Goal: Communication & Community: Answer question/provide support

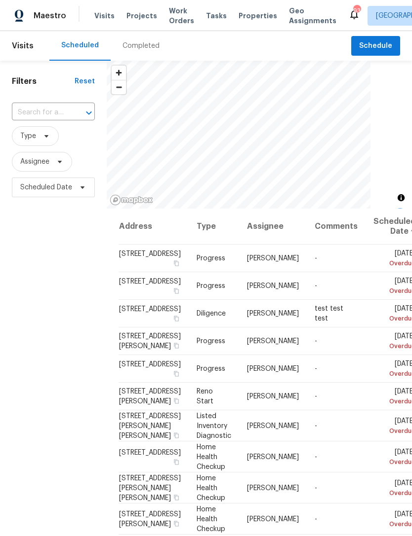
click at [65, 113] on input "text" at bounding box center [39, 112] width 55 height 15
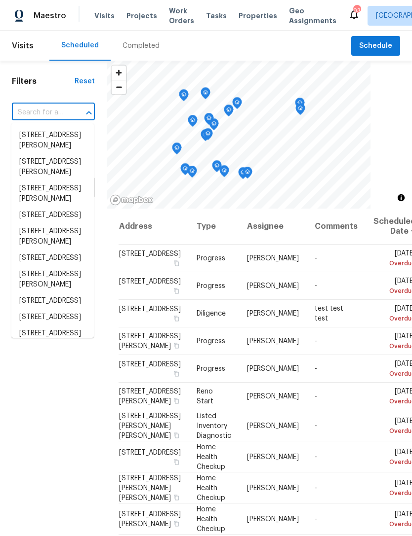
click at [49, 112] on input "text" at bounding box center [39, 112] width 55 height 15
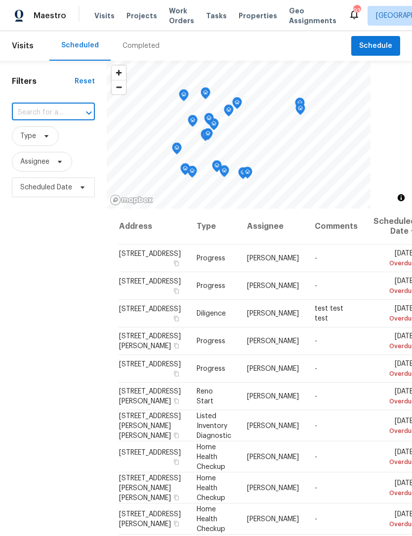
paste input "[STREET_ADDRESS]"
type input "[STREET_ADDRESS]"
click at [57, 144] on li "[STREET_ADDRESS]" at bounding box center [52, 135] width 82 height 16
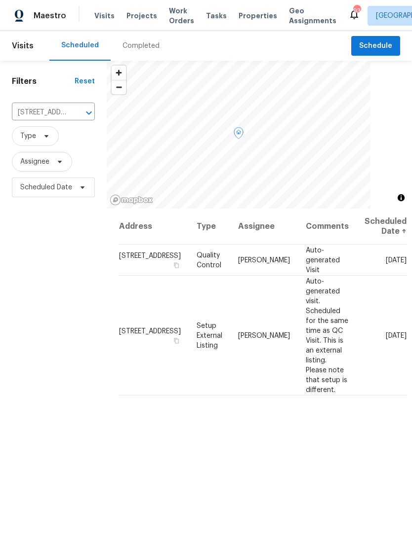
click at [0, 0] on span at bounding box center [0, 0] width 0 height 0
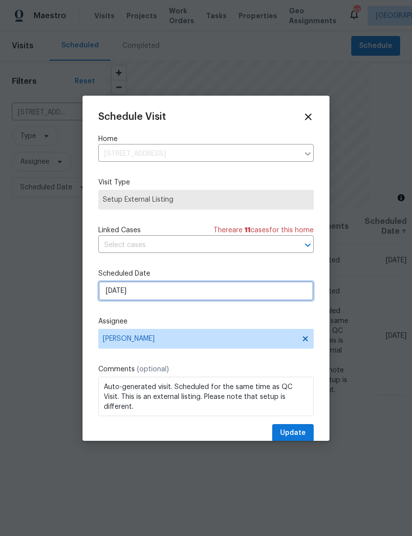
click at [198, 291] on input "[DATE]" at bounding box center [205, 291] width 215 height 20
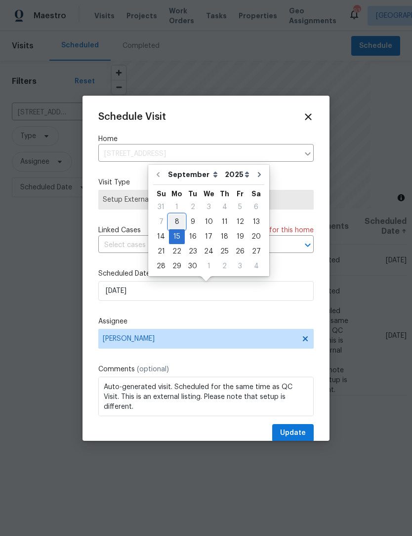
click at [177, 224] on div "8" at bounding box center [177, 222] width 16 height 14
type input "[DATE]"
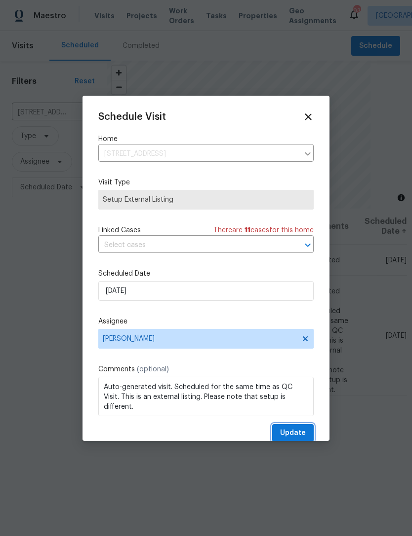
click at [297, 433] on span "Update" at bounding box center [293, 433] width 26 height 12
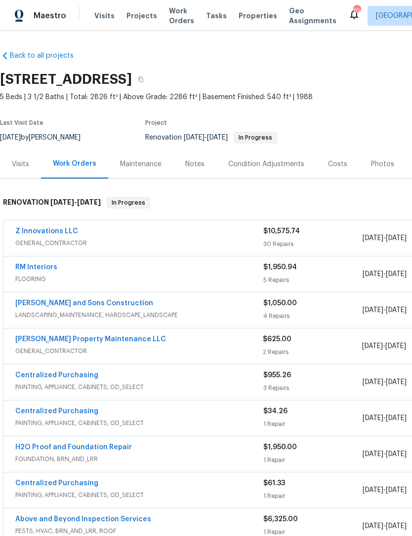
click at [30, 270] on link "RM Interiors" at bounding box center [36, 267] width 42 height 7
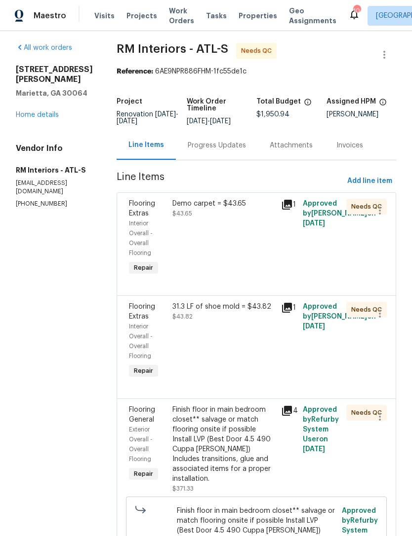
scroll to position [4, 0]
click at [132, 208] on div "Flooring Extras" at bounding box center [148, 208] width 38 height 20
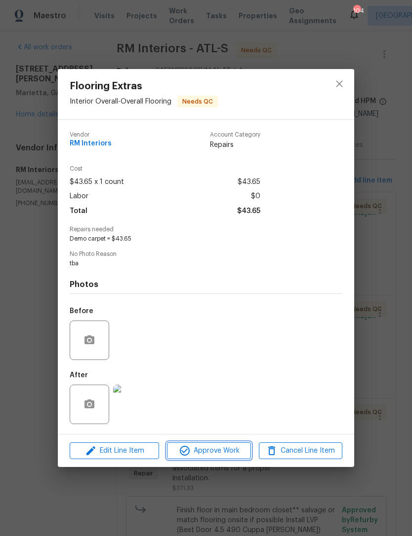
click at [216, 447] on span "Approve Work" at bounding box center [208, 451] width 77 height 12
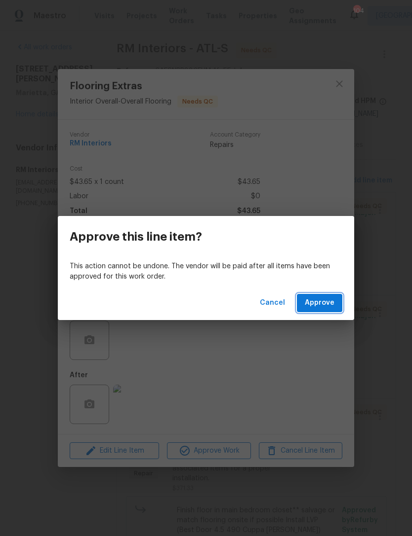
click at [327, 307] on span "Approve" at bounding box center [319, 303] width 30 height 12
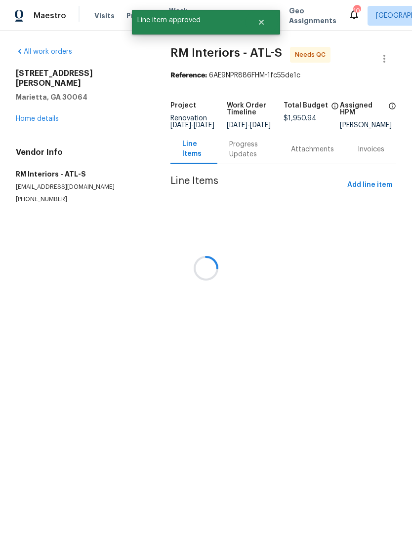
scroll to position [0, 0]
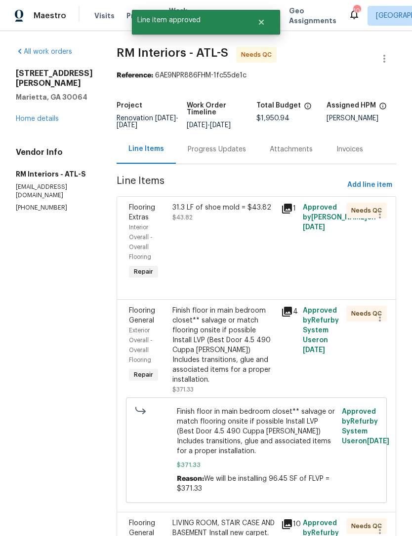
click at [133, 213] on div "Flooring Extras" at bounding box center [148, 213] width 38 height 20
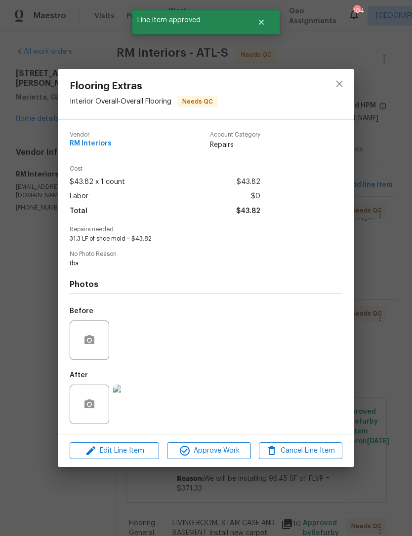
click at [136, 405] on img at bounding box center [132, 404] width 39 height 39
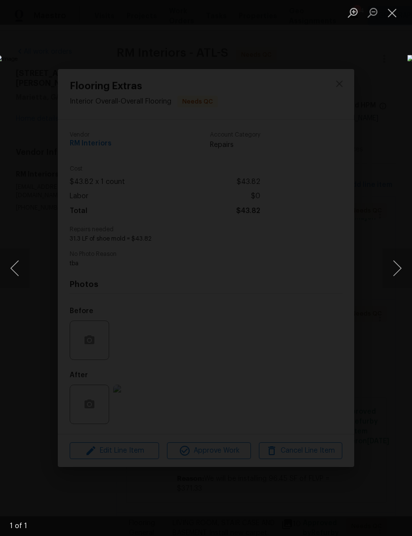
click at [387, 20] on button "Close lightbox" at bounding box center [392, 12] width 20 height 17
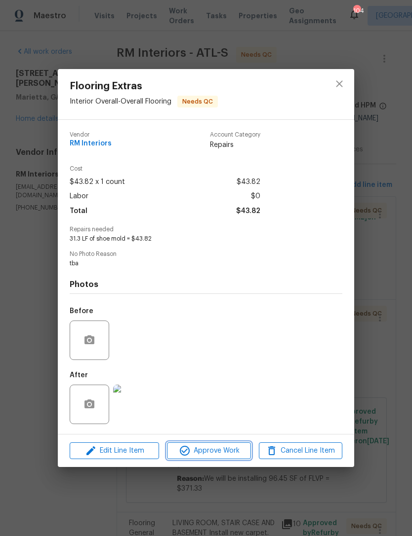
click at [211, 455] on span "Approve Work" at bounding box center [208, 451] width 77 height 12
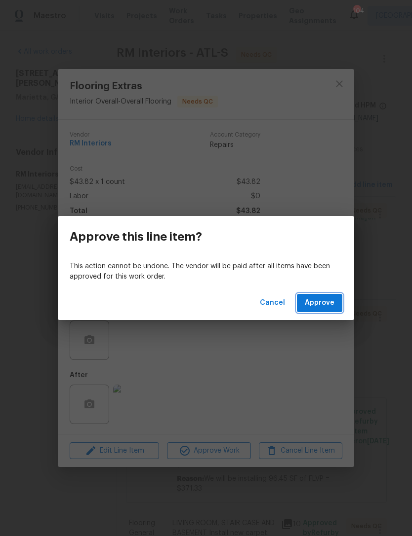
click at [317, 307] on span "Approve" at bounding box center [319, 303] width 30 height 12
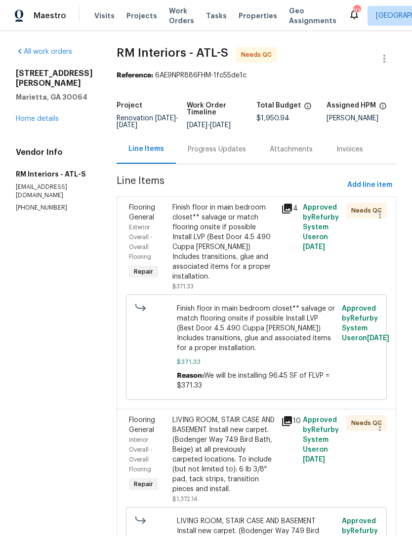
click at [139, 214] on span "Flooring General" at bounding box center [142, 212] width 26 height 17
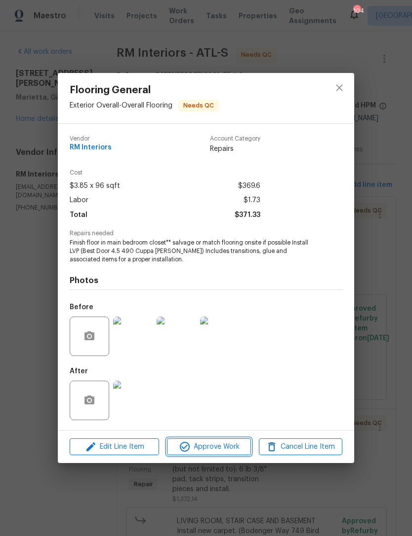
click at [211, 451] on span "Approve Work" at bounding box center [208, 447] width 77 height 12
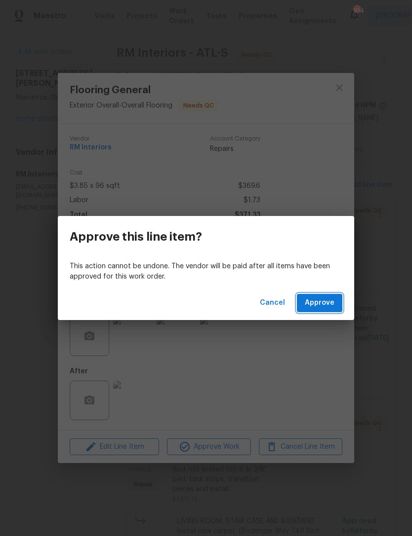
click at [325, 301] on span "Approve" at bounding box center [319, 303] width 30 height 12
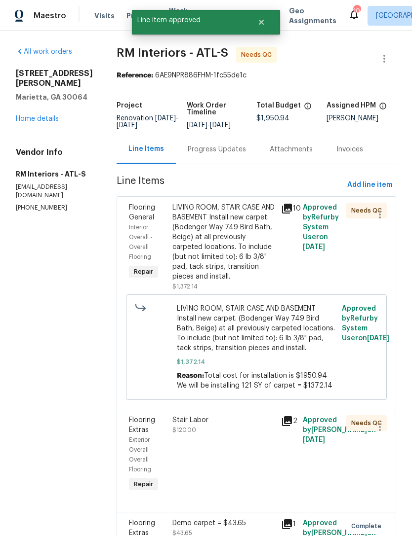
click at [216, 150] on div "Progress Updates" at bounding box center [217, 150] width 58 height 10
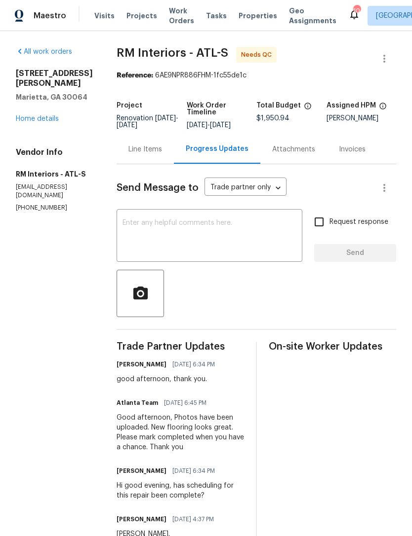
click at [136, 154] on div "Line Items" at bounding box center [145, 150] width 34 height 10
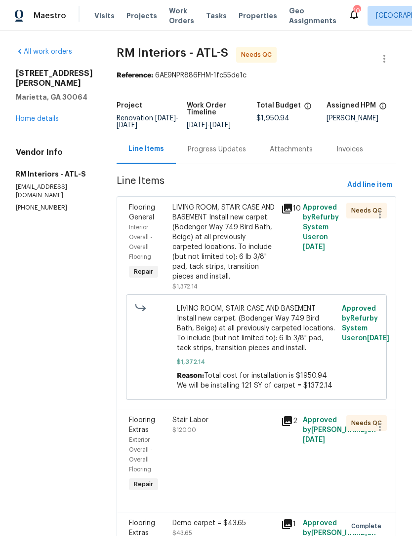
click at [31, 121] on link "Home details" at bounding box center [37, 118] width 43 height 7
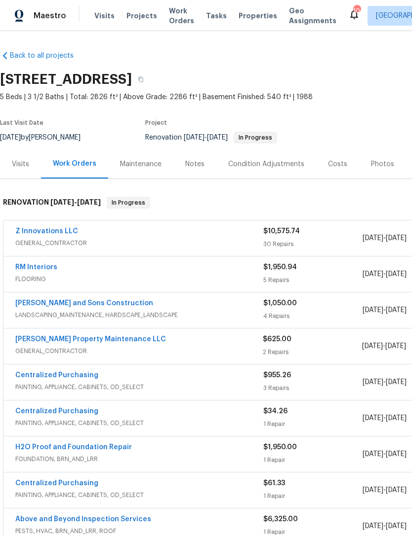
click at [111, 271] on div "RM Interiors" at bounding box center [139, 269] width 248 height 12
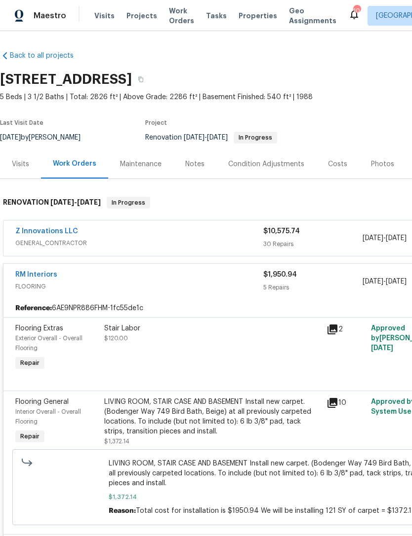
click at [40, 275] on link "RM Interiors" at bounding box center [36, 274] width 42 height 7
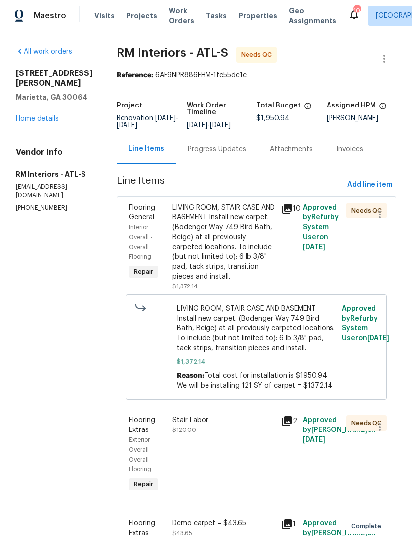
click at [130, 220] on span "Flooring General" at bounding box center [142, 212] width 26 height 17
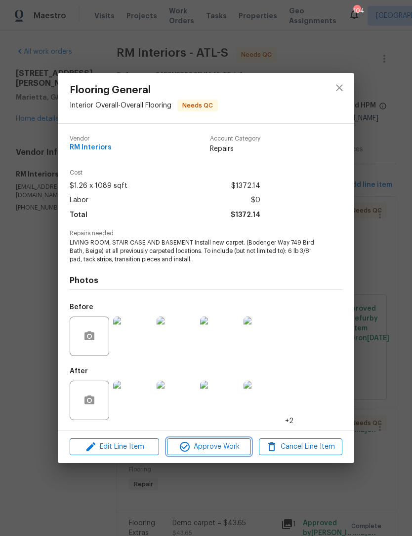
click at [220, 444] on span "Approve Work" at bounding box center [208, 447] width 77 height 12
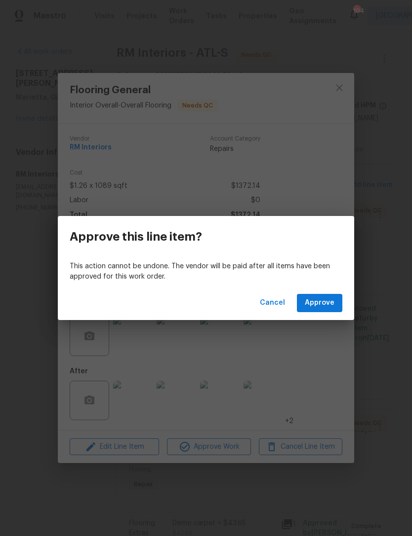
click at [323, 304] on span "Approve" at bounding box center [319, 303] width 30 height 12
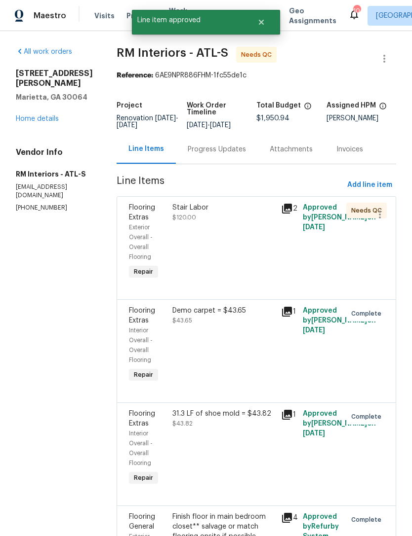
click at [134, 208] on span "Flooring Extras" at bounding box center [142, 212] width 26 height 17
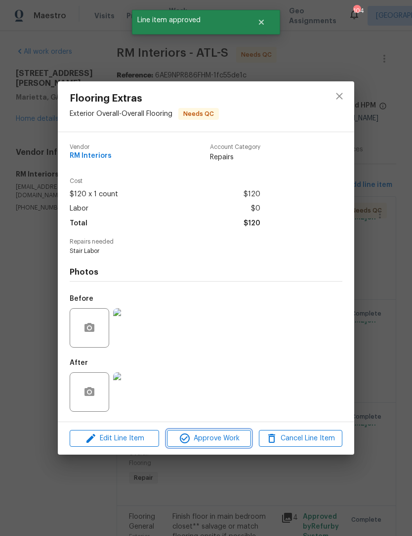
click at [207, 443] on span "Approve Work" at bounding box center [208, 439] width 77 height 12
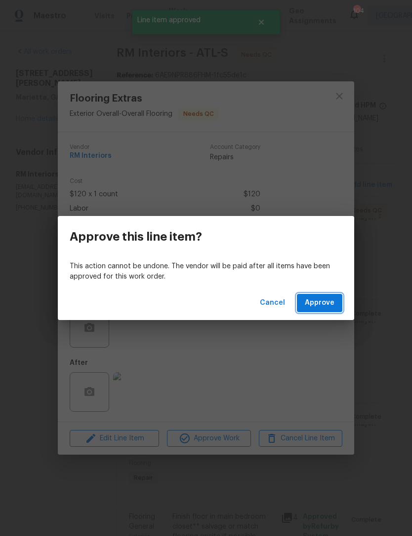
click at [332, 303] on span "Approve" at bounding box center [319, 303] width 30 height 12
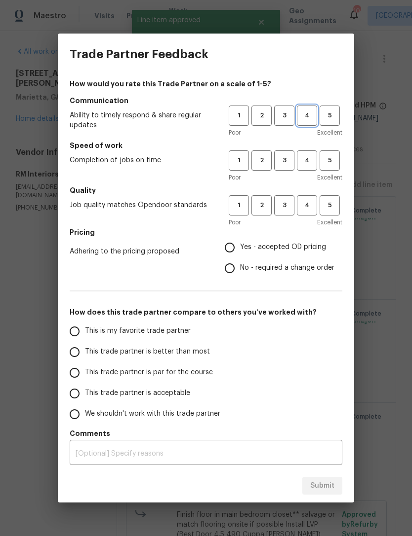
click at [312, 118] on span "4" at bounding box center [307, 115] width 18 height 11
click at [311, 162] on span "4" at bounding box center [307, 160] width 18 height 11
click at [313, 203] on span "4" at bounding box center [307, 205] width 18 height 11
click at [236, 249] on input "Yes - accepted OD pricing" at bounding box center [229, 247] width 21 height 21
radio input "true"
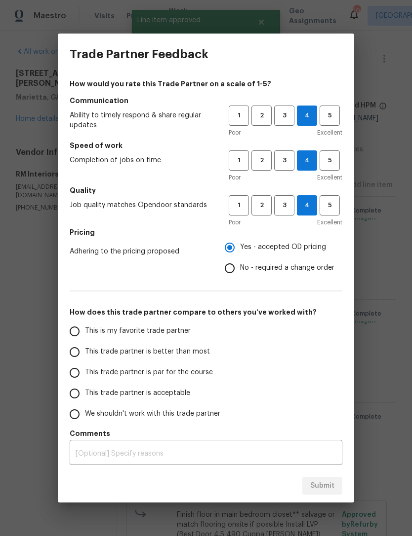
click at [70, 398] on input "This trade partner is acceptable" at bounding box center [74, 393] width 21 height 21
click at [314, 489] on span "Submit" at bounding box center [322, 486] width 24 height 12
radio input "true"
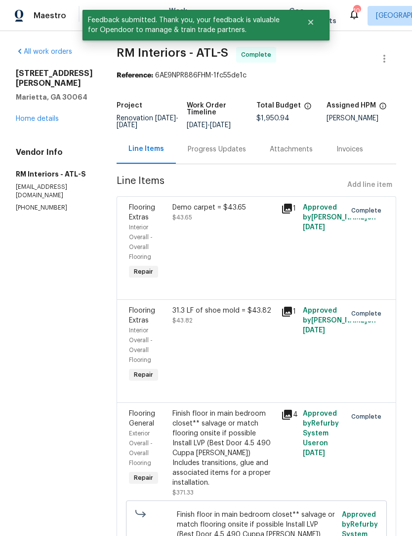
click at [48, 111] on div "3526 W Hampton Dr NW Marietta, GA 30064 Home details" at bounding box center [54, 96] width 77 height 55
click at [45, 122] on link "Home details" at bounding box center [37, 118] width 43 height 7
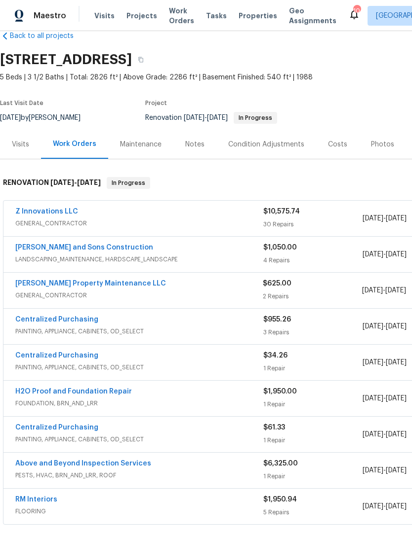
scroll to position [20, 0]
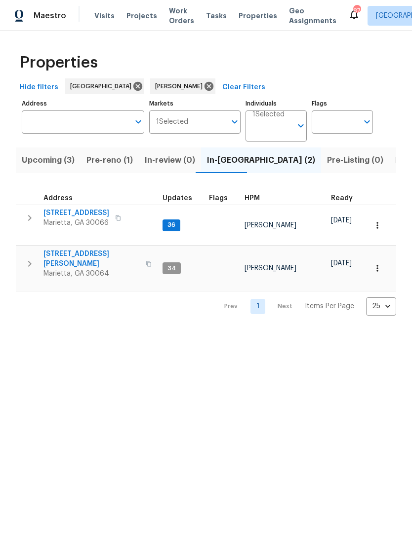
click at [77, 213] on span "[STREET_ADDRESS]" at bounding box center [76, 213] width 66 height 10
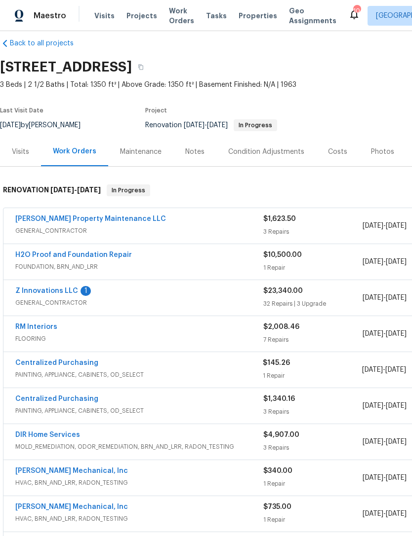
scroll to position [12, 0]
click at [48, 291] on link "Z Innovations LLC" at bounding box center [46, 291] width 63 height 7
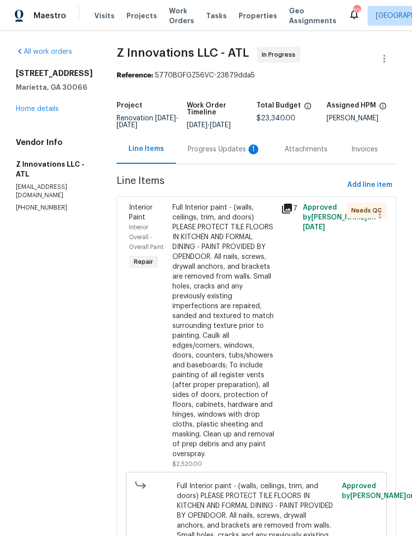
click at [204, 154] on div "Progress Updates 1" at bounding box center [224, 150] width 73 height 10
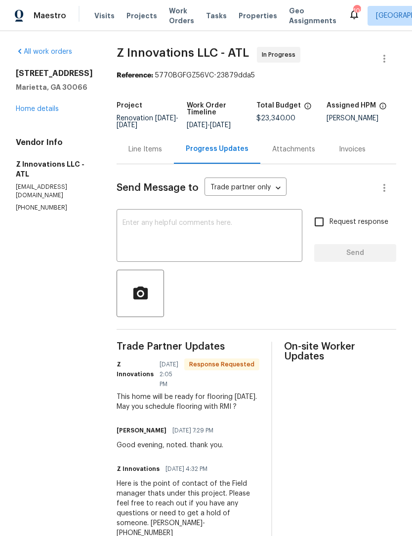
click at [37, 110] on link "Home details" at bounding box center [37, 109] width 43 height 7
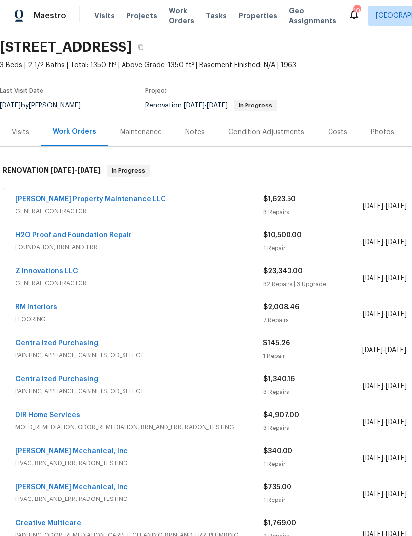
scroll to position [33, 0]
click at [54, 268] on link "Z Innovations LLC" at bounding box center [46, 270] width 63 height 7
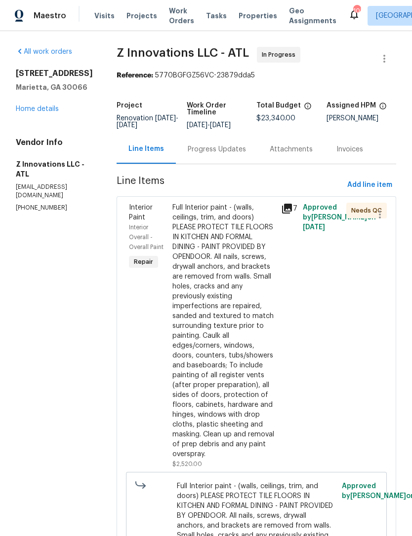
click at [202, 155] on div "Progress Updates" at bounding box center [217, 149] width 82 height 29
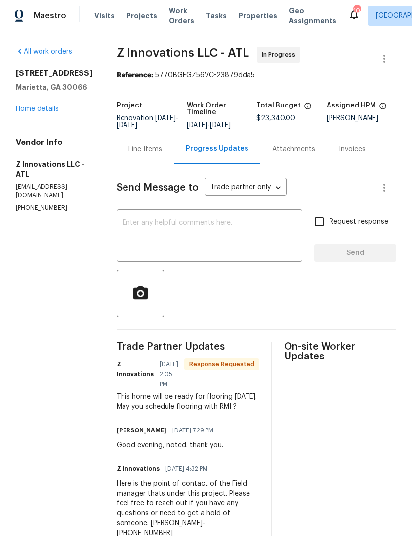
click at [40, 107] on link "Home details" at bounding box center [37, 109] width 43 height 7
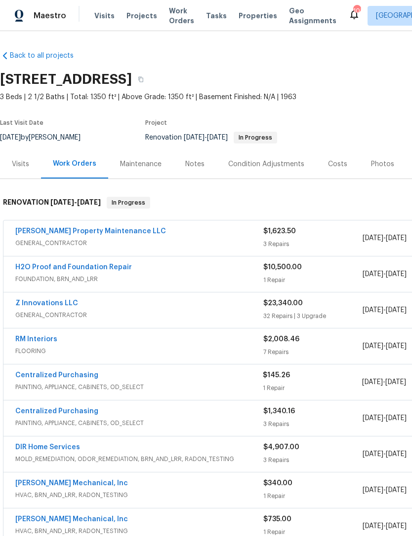
click at [41, 339] on link "RM Interiors" at bounding box center [36, 339] width 42 height 7
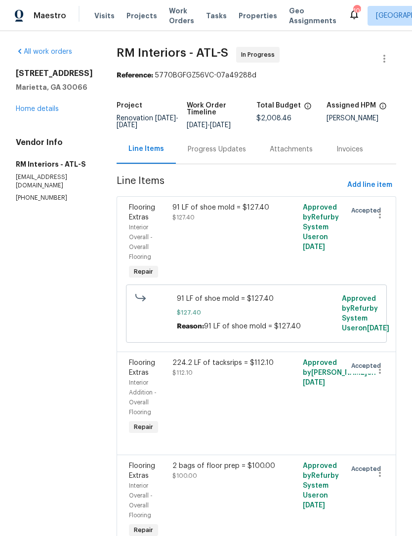
click at [208, 148] on div "Progress Updates" at bounding box center [217, 150] width 58 height 10
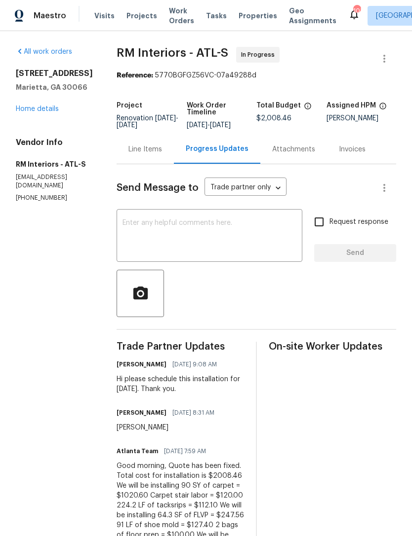
click at [38, 112] on link "Home details" at bounding box center [37, 109] width 43 height 7
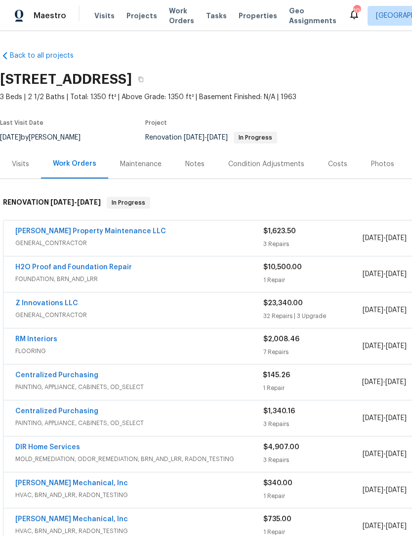
click at [51, 300] on link "Z Innovations LLC" at bounding box center [46, 303] width 63 height 7
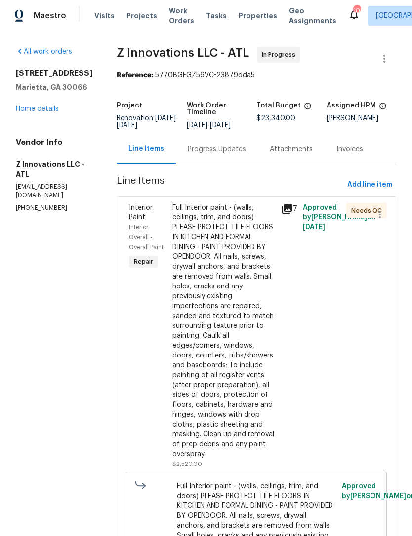
click at [203, 154] on div "Progress Updates" at bounding box center [217, 150] width 58 height 10
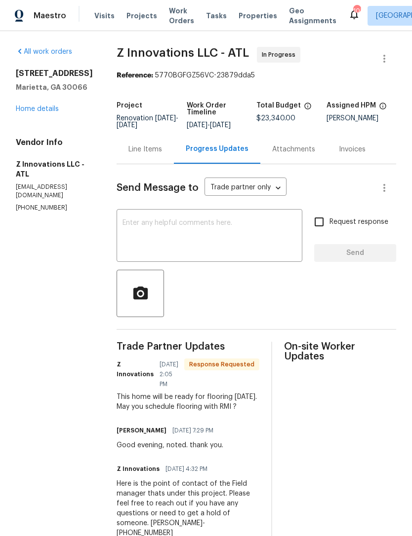
click at [201, 236] on textarea at bounding box center [209, 237] width 174 height 35
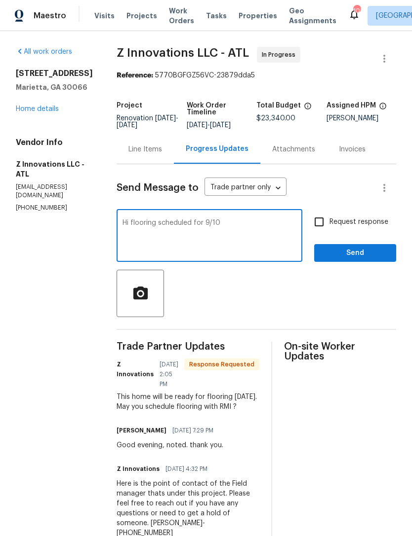
click at [197, 223] on textarea "Hi flooring scheduled for 9/10" at bounding box center [209, 237] width 174 height 35
click at [201, 225] on textarea "Hi flooring scheduled for 9/10" at bounding box center [209, 237] width 174 height 35
click at [261, 227] on textarea "Hi flooring scheduled for Wednesday 9/10" at bounding box center [209, 237] width 174 height 35
type textarea "Hi flooring scheduled for Wednesday 9/10. Thank you."
click at [322, 217] on input "Request response" at bounding box center [318, 222] width 21 height 21
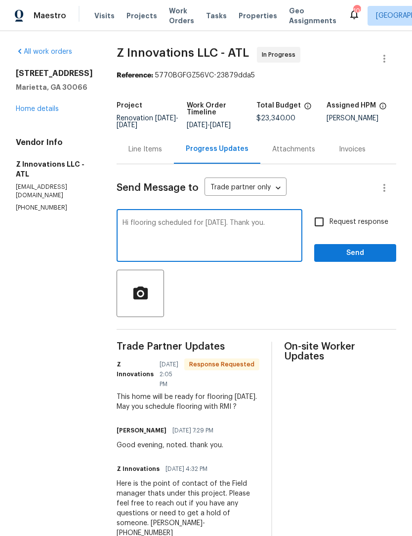
checkbox input "true"
click at [290, 218] on div "Hi flooring scheduled for Wednesday 9/10. Thank you. x ​" at bounding box center [209, 237] width 186 height 50
type textarea "Hi flooring scheduled for Wednesday 9/10."
click at [356, 252] on span "Send" at bounding box center [355, 253] width 66 height 12
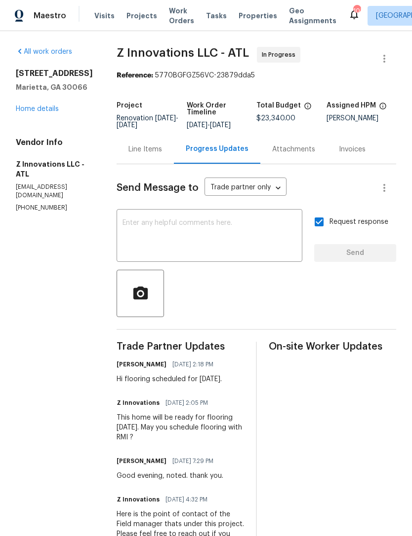
click at [37, 108] on link "Home details" at bounding box center [37, 109] width 43 height 7
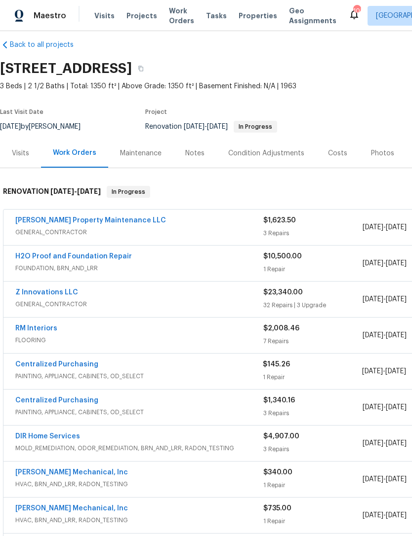
scroll to position [11, 0]
click at [47, 220] on link "Glen Property Maintenance LLC" at bounding box center [90, 220] width 150 height 7
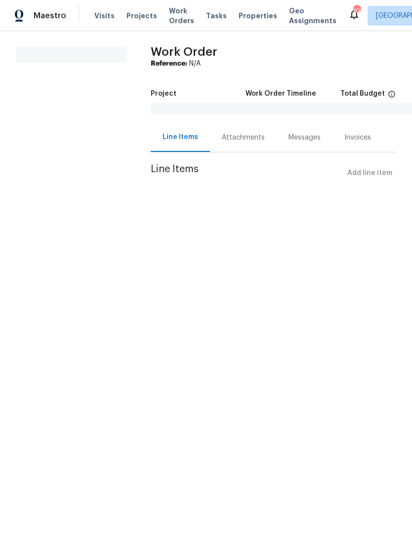
click at [365, 210] on html "Maestro Visits Projects Work Orders Tasks Properties Geo Assignments 103 Atlant…" at bounding box center [206, 105] width 412 height 210
